Goal: Task Accomplishment & Management: Complete application form

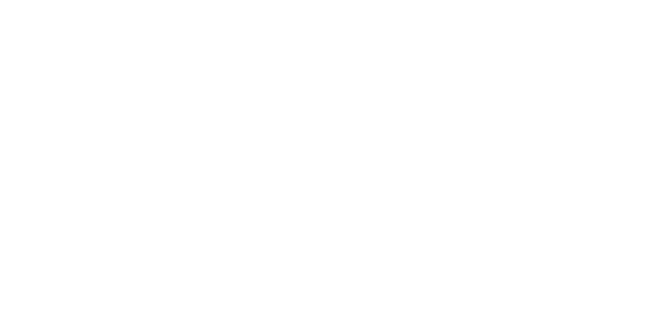
click at [0, 0] on html at bounding box center [0, 0] width 0 height 0
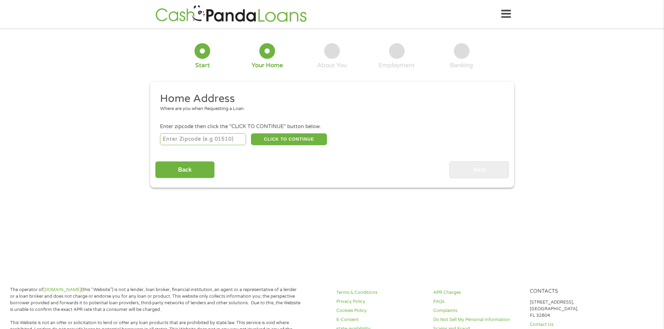
click at [175, 141] on input "number" at bounding box center [203, 140] width 86 height 12
type input "94010"
click at [284, 140] on button "CLICK TO CONTINUE" at bounding box center [289, 140] width 76 height 12
type input "94010"
type input "Burlingame"
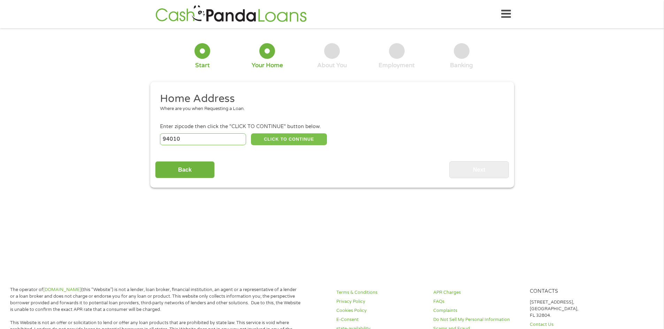
select select "[US_STATE]"
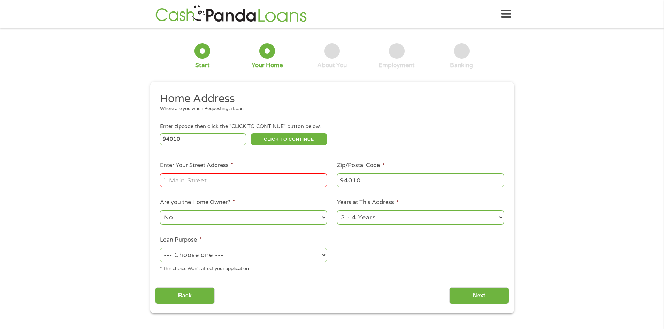
click at [182, 182] on input "Enter Your Street Address *" at bounding box center [243, 180] width 167 height 13
type input "[STREET_ADDRESS][PERSON_NAME]"
click at [185, 220] on select "No Yes" at bounding box center [243, 218] width 167 height 14
click at [186, 219] on select "No Yes" at bounding box center [243, 218] width 167 height 14
click at [324, 255] on select "--- Choose one --- Pay Bills Debt Consolidation Home Improvement Major Purchase…" at bounding box center [243, 255] width 167 height 14
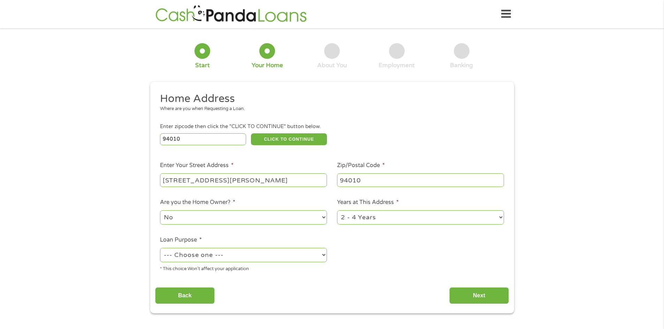
select select "paybills"
click at [160, 248] on select "--- Choose one --- Pay Bills Debt Consolidation Home Improvement Major Purchase…" at bounding box center [243, 255] width 167 height 14
click at [479, 295] on input "Next" at bounding box center [479, 296] width 60 height 17
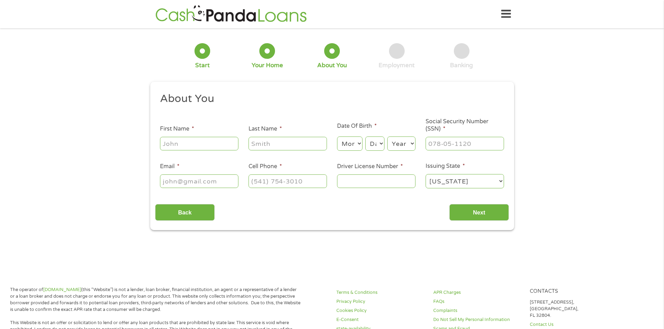
click at [185, 150] on input "First Name *" at bounding box center [199, 143] width 78 height 13
type input "[PERSON_NAME]"
click at [218, 180] on input "Email *" at bounding box center [199, 181] width 78 height 13
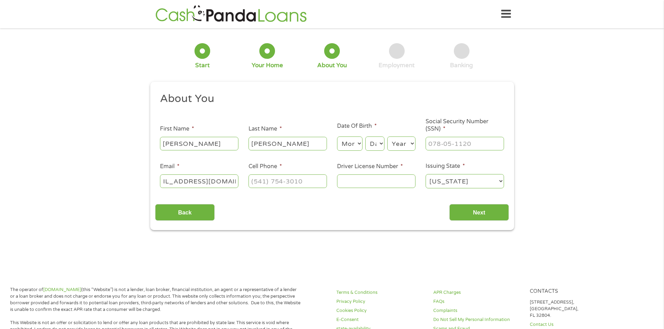
type input "[EMAIL_ADDRESS][DOMAIN_NAME]"
click at [281, 178] on input "(___) ___-____" at bounding box center [288, 181] width 78 height 13
type input "[PHONE_NUMBER]"
click at [359, 141] on select "Month 1 2 3 4 5 6 7 8 9 10 11 12" at bounding box center [349, 144] width 25 height 14
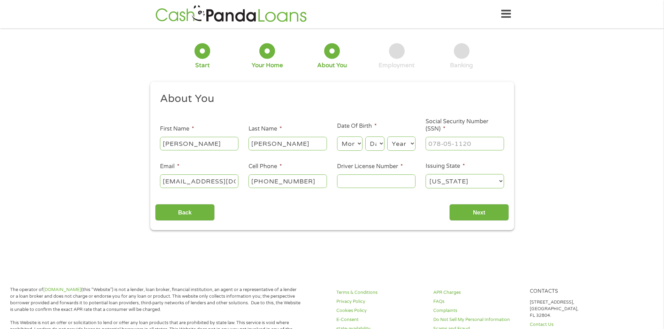
select select "1"
click at [337, 137] on select "Month 1 2 3 4 5 6 7 8 9 10 11 12" at bounding box center [349, 144] width 25 height 14
click at [383, 144] on select "Day 1 2 3 4 5 6 7 8 9 10 11 12 13 14 15 16 17 18 19 20 21 22 23 24 25 26 27 28 …" at bounding box center [374, 144] width 19 height 14
select select "6"
click at [365, 137] on select "Day 1 2 3 4 5 6 7 8 9 10 11 12 13 14 15 16 17 18 19 20 21 22 23 24 25 26 27 28 …" at bounding box center [374, 144] width 19 height 14
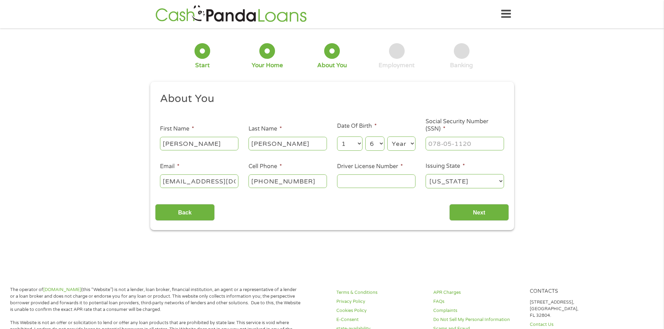
click at [413, 144] on select "Year [DATE] 2006 2005 2004 2003 2002 2001 2000 1999 1998 1997 1996 1995 1994 19…" at bounding box center [401, 144] width 28 height 14
select select "1961"
click at [387, 137] on select "Year [DATE] 2006 2005 2004 2003 2002 2001 2000 1999 1998 1997 1996 1995 1994 19…" at bounding box center [401, 144] width 28 height 14
click at [356, 184] on input "Driver License Number *" at bounding box center [376, 181] width 78 height 13
click at [355, 180] on input "Driver License Number *" at bounding box center [376, 181] width 78 height 13
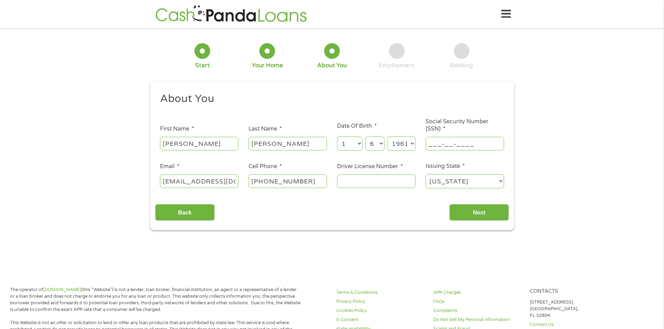
click at [430, 146] on input "___-__-____" at bounding box center [465, 143] width 78 height 13
type input "142-56-0026"
click at [367, 181] on input "Driver License Number *" at bounding box center [376, 181] width 78 height 13
type input "N7546344"
click at [483, 211] on input "Next" at bounding box center [479, 212] width 60 height 17
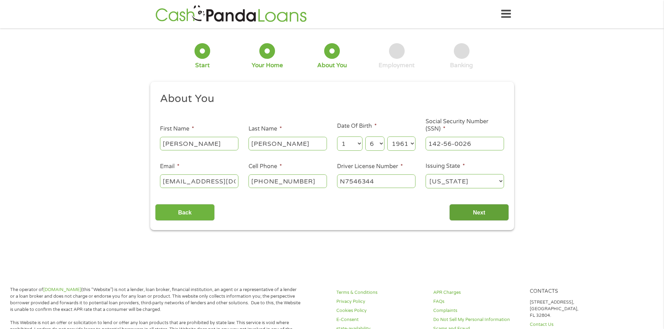
scroll to position [3, 3]
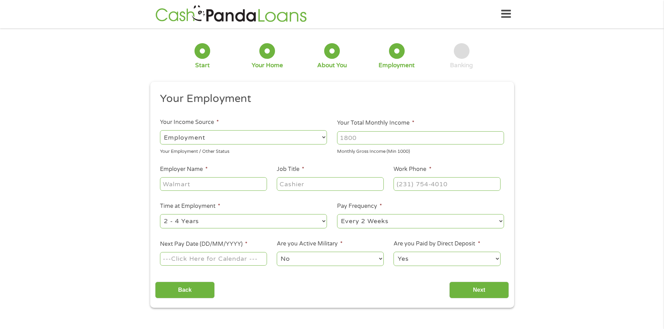
click at [368, 137] on input "Your Total Monthly Income *" at bounding box center [420, 137] width 167 height 13
click at [501, 140] on input "1000" at bounding box center [420, 137] width 167 height 13
drag, startPoint x: 367, startPoint y: 140, endPoint x: 293, endPoint y: 146, distance: 74.5
click at [293, 146] on ul "Your Employment Your Income Source * --- Choose one --- Employment [DEMOGRAPHIC…" at bounding box center [332, 182] width 354 height 181
type input "4"
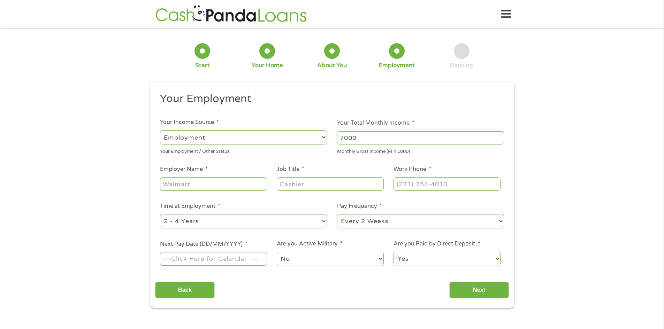
click at [230, 182] on input "Employer Name *" at bounding box center [213, 183] width 107 height 13
drag, startPoint x: 363, startPoint y: 139, endPoint x: 304, endPoint y: 139, distance: 59.3
click at [304, 139] on ul "Your Employment Your Income Source * --- Choose one --- Employment [DEMOGRAPHIC…" at bounding box center [332, 182] width 354 height 181
type input "10000"
click at [206, 181] on input "Employer Name *" at bounding box center [213, 183] width 107 height 13
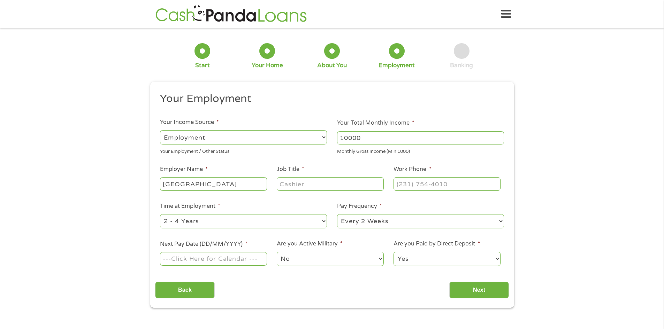
type input "[GEOGRAPHIC_DATA]"
click at [305, 185] on input "Job Title *" at bounding box center [330, 183] width 107 height 13
type input "Network Analyst"
click at [409, 185] on input "(___) ___-____" at bounding box center [447, 183] width 107 height 13
type input "[PHONE_NUMBER]"
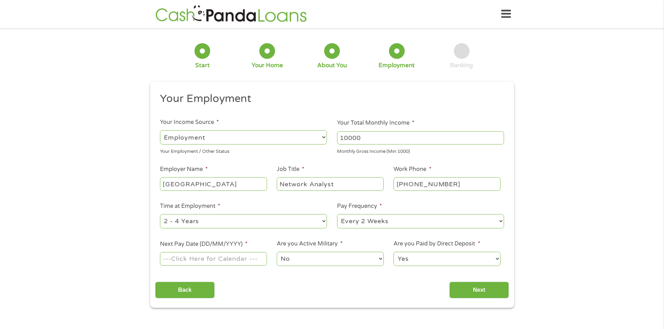
click at [324, 223] on select "--- Choose one --- 1 Year or less 1 - 2 Years 2 - 4 Years Over 4 Years" at bounding box center [243, 221] width 167 height 14
select select "60months"
click at [160, 214] on select "--- Choose one --- 1 Year or less 1 - 2 Years 2 - 4 Years Over 4 Years" at bounding box center [243, 221] width 167 height 14
click at [235, 260] on input "Next Pay Date (DD/MM/YYYY) *" at bounding box center [213, 258] width 107 height 13
click at [243, 245] on label "Next Pay Date (DD/MM/YYYY) *" at bounding box center [204, 244] width 88 height 7
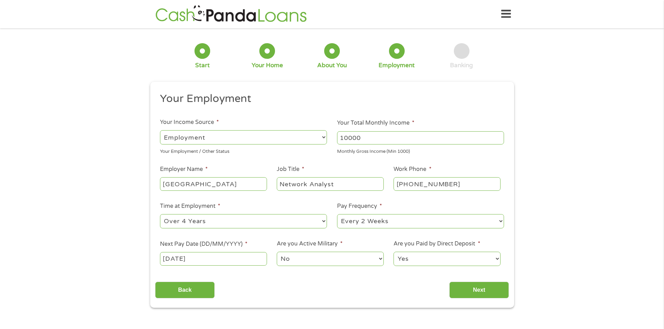
click at [243, 252] on input "[DATE]" at bounding box center [213, 258] width 107 height 13
click at [238, 247] on label "Next Pay Date (DD/MM/YYYY) *" at bounding box center [204, 244] width 88 height 7
click at [238, 252] on input "[DATE]" at bounding box center [213, 258] width 107 height 13
drag, startPoint x: 170, startPoint y: 259, endPoint x: 159, endPoint y: 260, distance: 11.6
click at [159, 260] on li "Next Pay Date (DD/MM/YYYY) * [DATE]" at bounding box center [213, 253] width 117 height 27
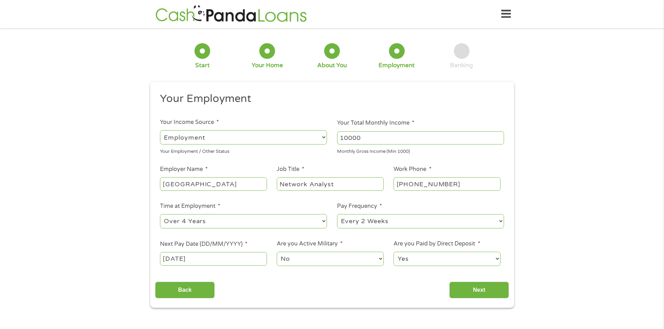
click at [234, 252] on div "[DATE]" at bounding box center [213, 259] width 107 height 16
click at [231, 253] on input "[DATE]" at bounding box center [213, 258] width 107 height 13
click at [182, 164] on select "January February March April May June July August September October November De…" at bounding box center [191, 164] width 45 height 8
click at [169, 160] on select "January February March April May June July August September October November De…" at bounding box center [191, 164] width 45 height 8
drag, startPoint x: 164, startPoint y: 259, endPoint x: 171, endPoint y: 261, distance: 7.2
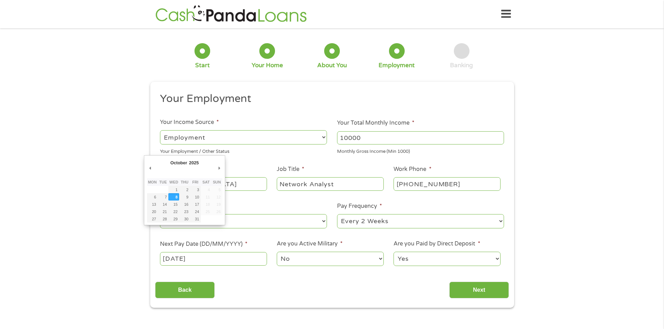
click at [171, 261] on input "[DATE]" at bounding box center [213, 258] width 107 height 13
click at [215, 260] on input "[DATE]" at bounding box center [213, 258] width 107 height 13
click at [182, 160] on select "January February March April May June July August September October November De…" at bounding box center [191, 164] width 45 height 8
click at [169, 160] on select "January February March April May June July August September October November De…" at bounding box center [191, 164] width 45 height 8
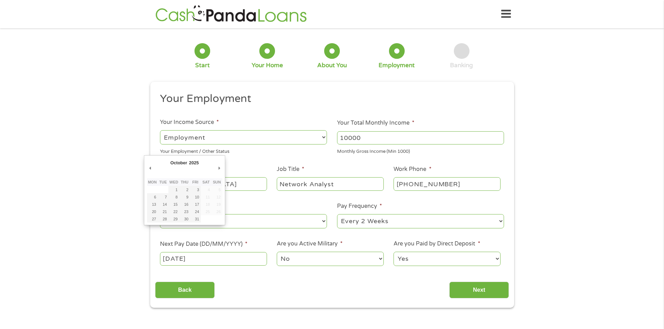
click at [183, 163] on select "January February March April May June July August September October November De…" at bounding box center [191, 164] width 45 height 8
click at [169, 160] on select "January February March April May June July August September October November De…" at bounding box center [191, 164] width 45 height 8
click at [181, 248] on label "Next Pay Date (DD/MM/YYYY) *" at bounding box center [204, 244] width 88 height 7
click at [181, 252] on input "[DATE]" at bounding box center [213, 258] width 107 height 13
click at [177, 162] on select "January February March April May June July August September October November De…" at bounding box center [191, 164] width 45 height 8
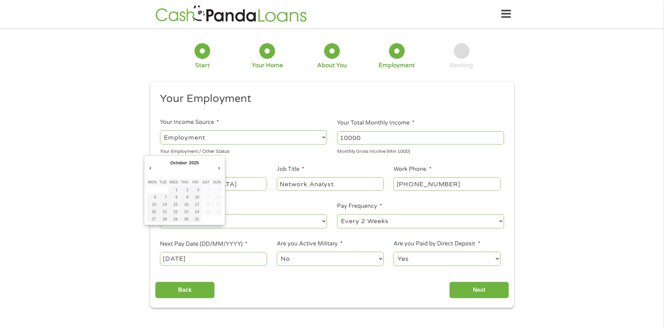
click at [187, 162] on select "January February March April May June July August September October November De…" at bounding box center [191, 164] width 45 height 8
click at [169, 160] on select "January February March April May June July August September October November De…" at bounding box center [191, 164] width 45 height 8
type input "[DATE]"
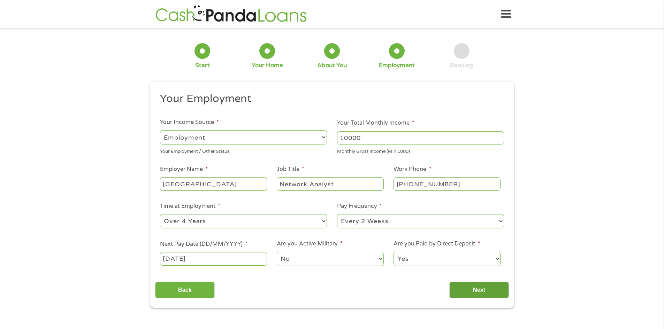
click at [487, 287] on input "Next" at bounding box center [479, 290] width 60 height 17
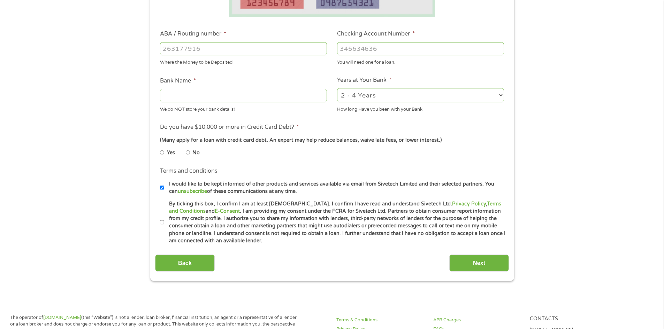
scroll to position [195, 0]
click at [165, 219] on label "By ticking this box, I confirm I am at least [DEMOGRAPHIC_DATA]. I confirm I ha…" at bounding box center [335, 221] width 342 height 45
click at [164, 219] on input "By ticking this box, I confirm I am at least [DEMOGRAPHIC_DATA]. I confirm I ha…" at bounding box center [162, 221] width 4 height 11
checkbox input "true"
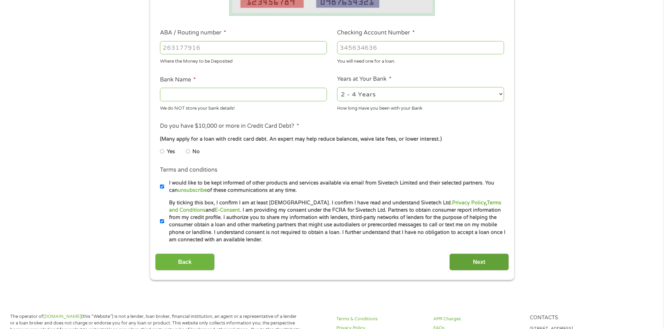
click at [481, 262] on input "Next" at bounding box center [479, 262] width 60 height 17
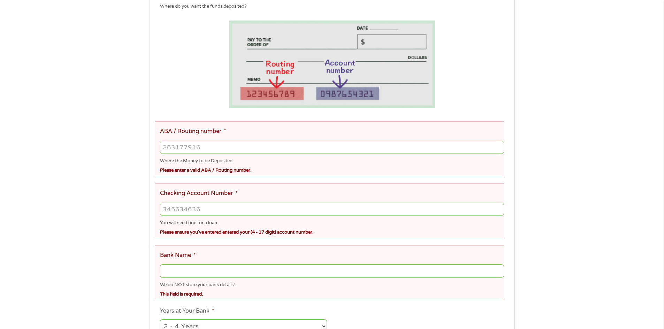
scroll to position [0, 0]
